Goal: Communication & Community: Answer question/provide support

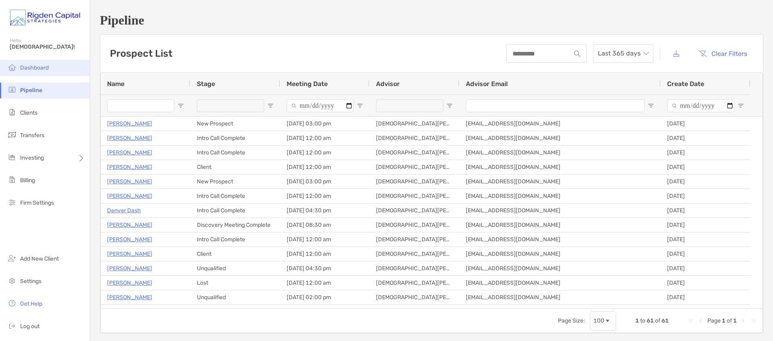
click at [26, 70] on span "Dashboard" at bounding box center [34, 67] width 29 height 7
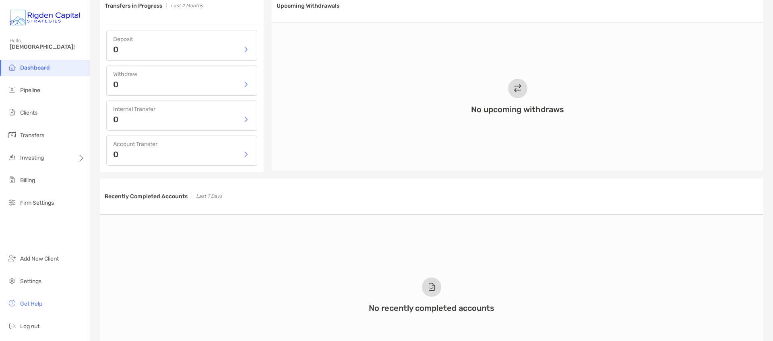
scroll to position [388, 0]
click at [227, 49] on div "0" at bounding box center [181, 49] width 137 height 12
click at [245, 50] on button "button" at bounding box center [246, 49] width 10 height 12
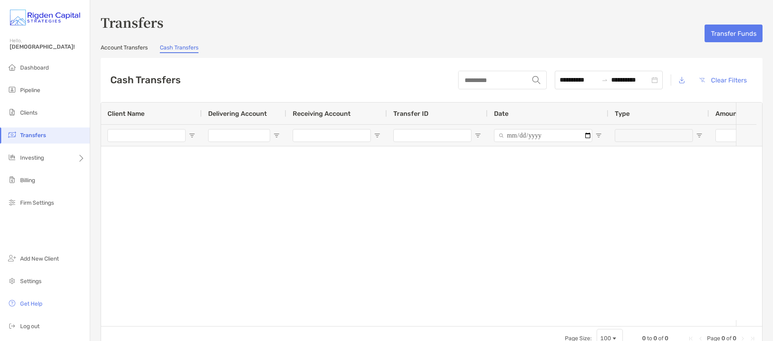
type input "**********"
type input "***"
click at [29, 109] on span "Clients" at bounding box center [28, 112] width 17 height 7
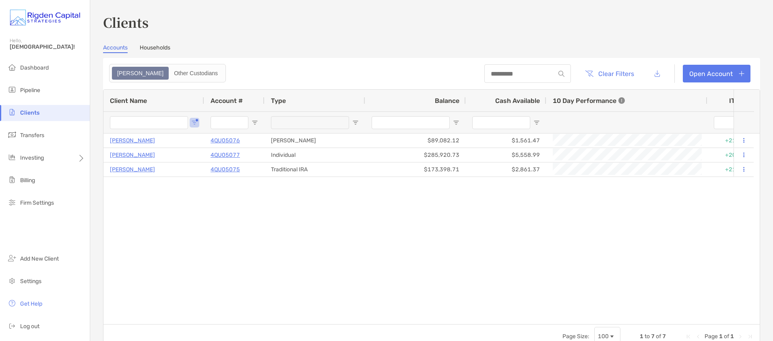
type input "*******"
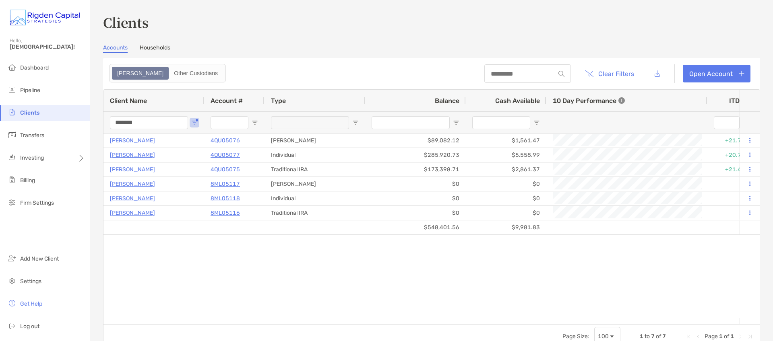
drag, startPoint x: 152, startPoint y: 124, endPoint x: 75, endPoint y: 124, distance: 76.9
click at [79, 124] on div "Clients Hello, Christian! Dashboard Pipeline Clients Transfers Investing Billin…" at bounding box center [386, 170] width 773 height 341
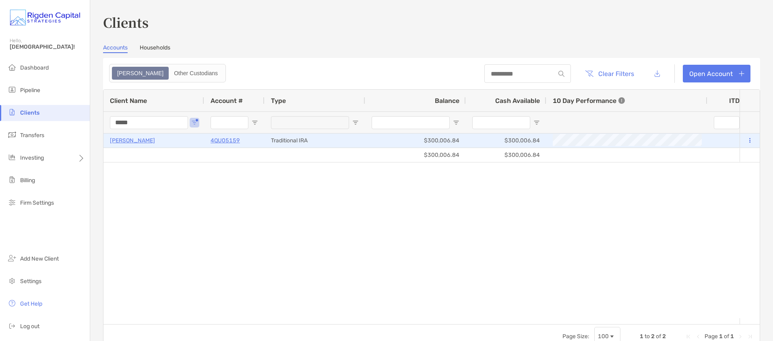
type input "*****"
click at [155, 142] on p "Michael Mossbarger" at bounding box center [132, 141] width 45 height 10
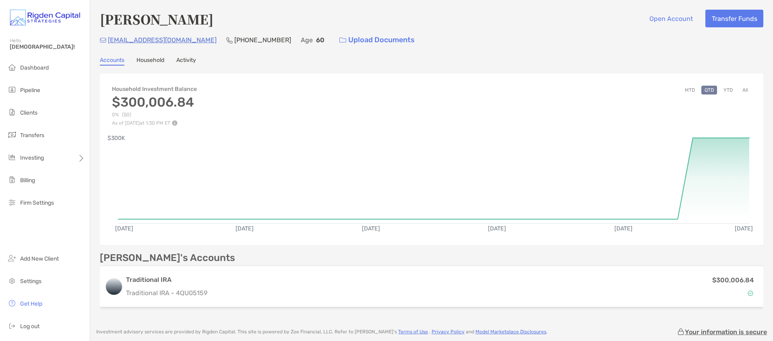
scroll to position [60, 0]
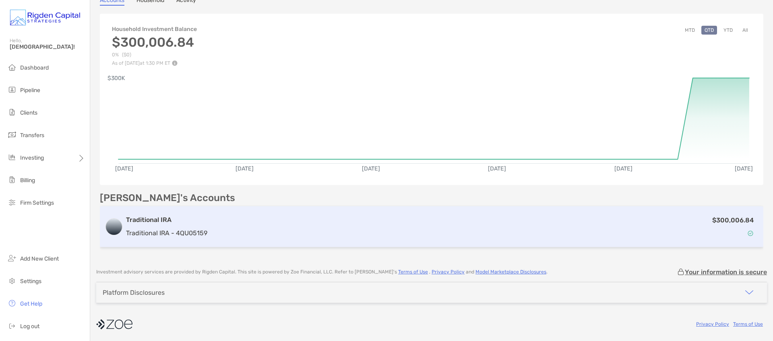
click at [153, 221] on h3 "Traditional IRA" at bounding box center [166, 220] width 81 height 10
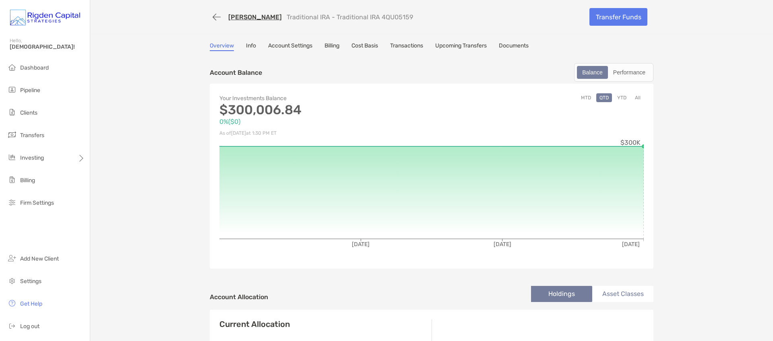
click at [266, 18] on link "Michael Mossbarger" at bounding box center [255, 17] width 54 height 8
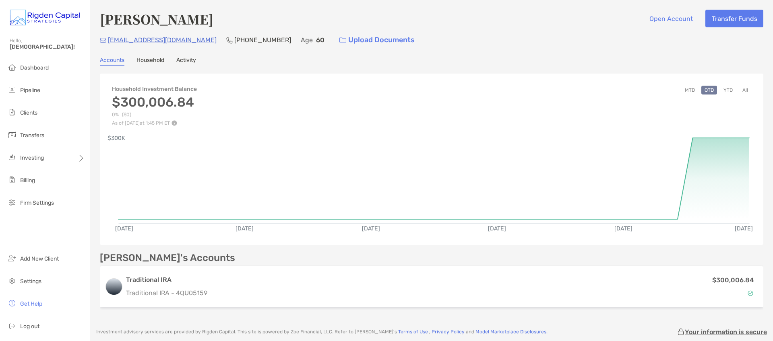
drag, startPoint x: 192, startPoint y: 60, endPoint x: 198, endPoint y: 65, distance: 8.1
click at [191, 60] on link "Activity" at bounding box center [186, 61] width 20 height 9
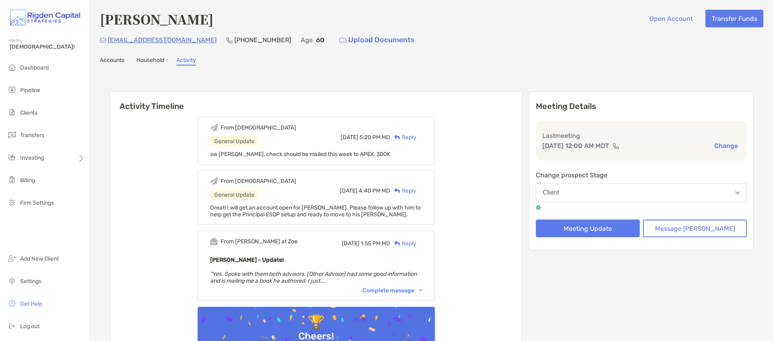
click at [416, 137] on div "Reply" at bounding box center [403, 137] width 26 height 8
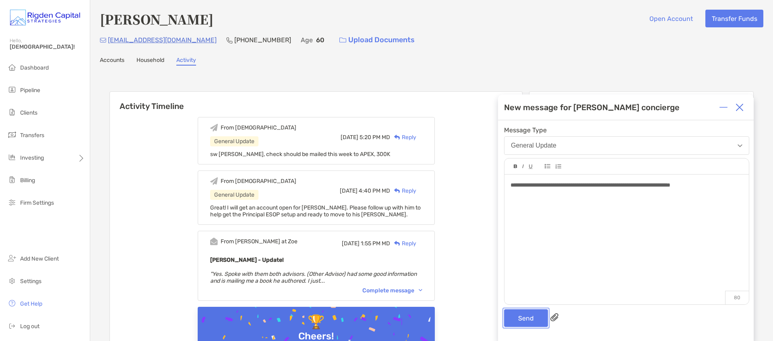
click at [525, 325] on button "Send" at bounding box center [526, 319] width 44 height 18
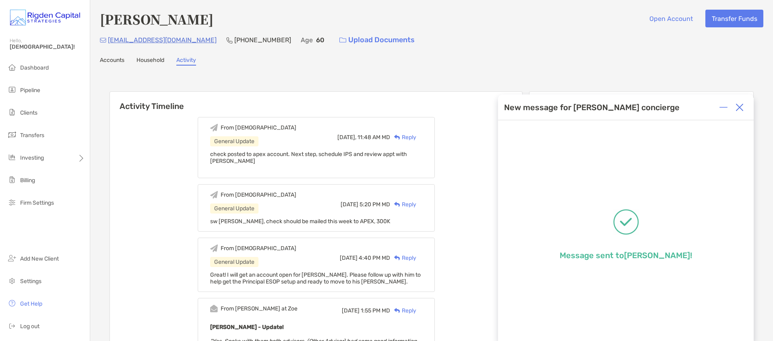
click at [741, 108] on img at bounding box center [739, 107] width 8 height 8
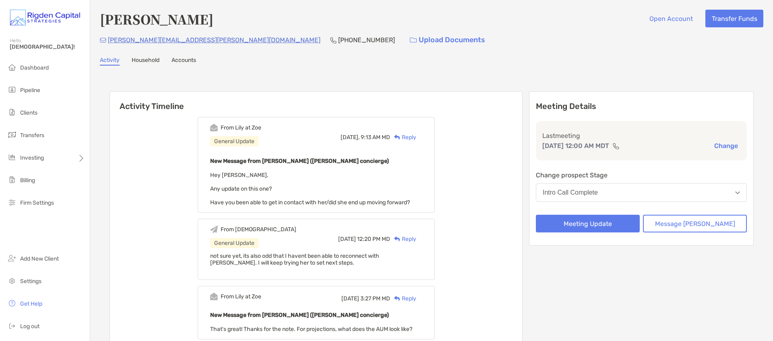
click at [416, 138] on div "Reply" at bounding box center [403, 137] width 26 height 8
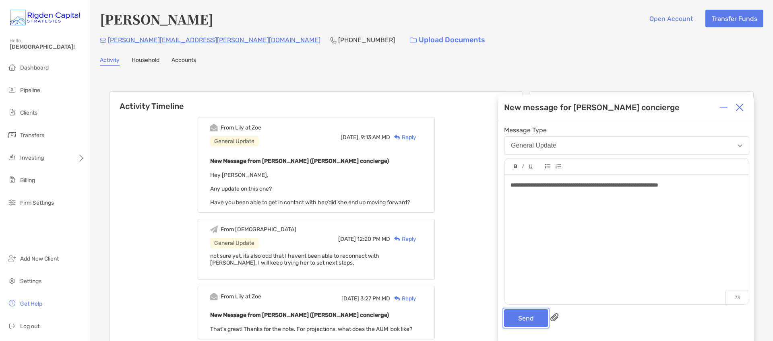
click at [532, 320] on button "Send" at bounding box center [526, 319] width 44 height 18
